Goal: Task Accomplishment & Management: Manage account settings

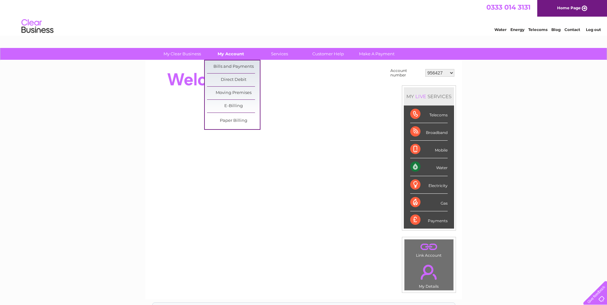
click at [237, 56] on link "My Account" at bounding box center [231, 54] width 53 height 12
click at [237, 67] on link "Bills and Payments" at bounding box center [233, 67] width 53 height 13
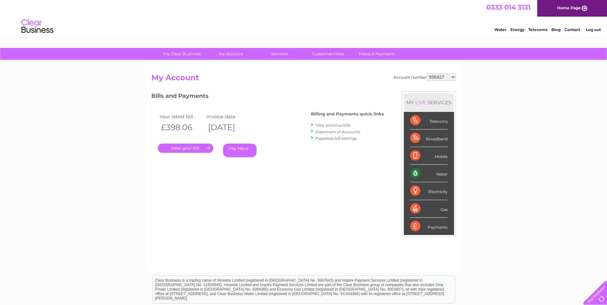
click at [452, 77] on select "956427 958162 958169 971610 981204 1104268 1111896 1116366 1131685 30310682" at bounding box center [441, 77] width 29 height 8
select select "958162"
click at [427, 73] on select "956427 958162 958169 971610 981204 1104268 1111896 1116366 1131685 30310682" at bounding box center [441, 77] width 29 height 8
click at [452, 77] on select "956427 958162 958169 971610 981204 1104268 1111896 1116366 1131685 30310682" at bounding box center [441, 77] width 29 height 8
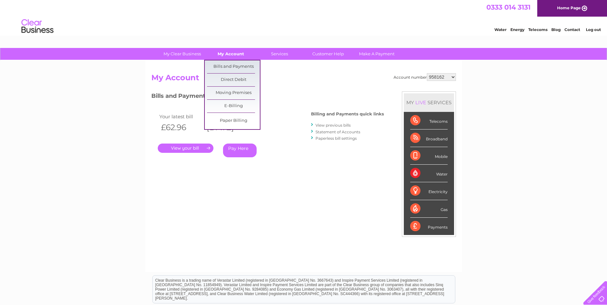
click at [234, 52] on link "My Account" at bounding box center [231, 54] width 53 height 12
click at [232, 65] on link "Bills and Payments" at bounding box center [233, 67] width 53 height 13
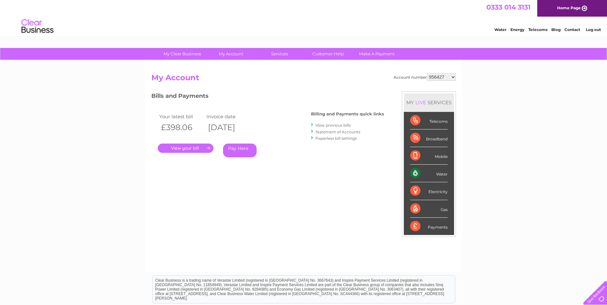
click at [454, 76] on select "956427 958162 958169 971610 981204 1104268 1111896 1116366 1131685 30310682" at bounding box center [441, 77] width 29 height 8
select select "1111896"
click at [427, 73] on select "956427 958162 958169 971610 981204 1104268 1111896 1116366 1131685 30310682" at bounding box center [441, 77] width 29 height 8
click at [201, 145] on link "." at bounding box center [186, 148] width 56 height 9
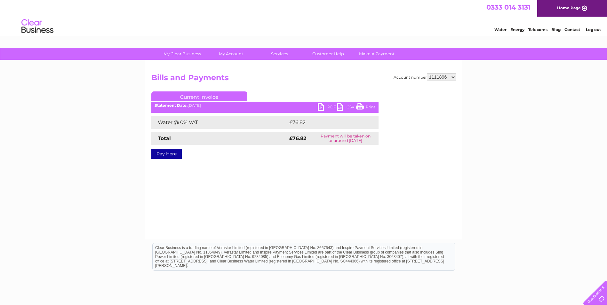
click at [320, 107] on link "PDF" at bounding box center [327, 107] width 19 height 9
